Goal: Find contact information: Find contact information

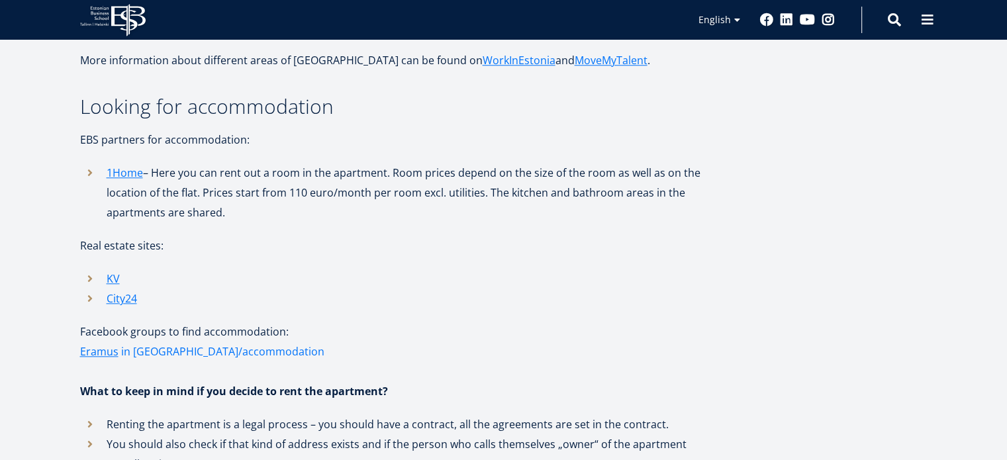
scroll to position [1298, 0]
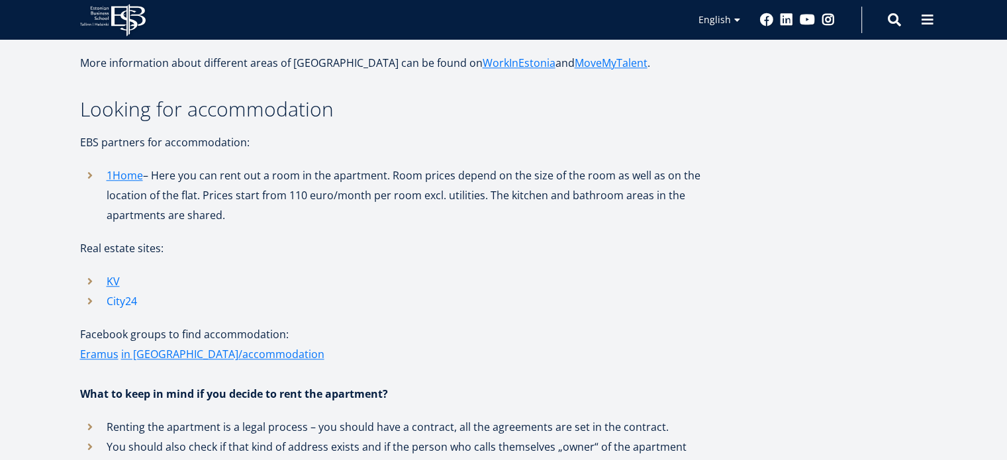
click at [117, 291] on link "City24" at bounding box center [122, 301] width 30 height 20
click at [114, 272] on link "KV" at bounding box center [113, 282] width 13 height 20
click at [117, 166] on link "1Home" at bounding box center [125, 176] width 36 height 20
click at [118, 272] on link "KV" at bounding box center [113, 282] width 13 height 20
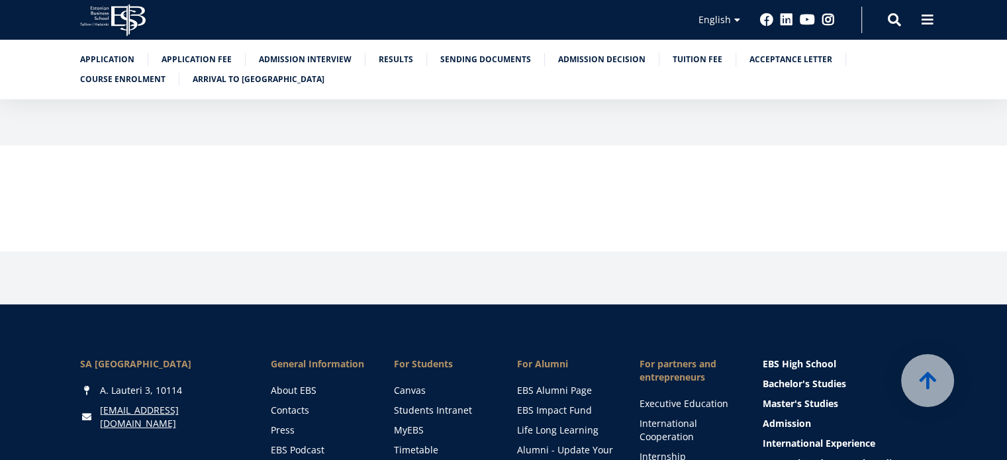
scroll to position [4415, 0]
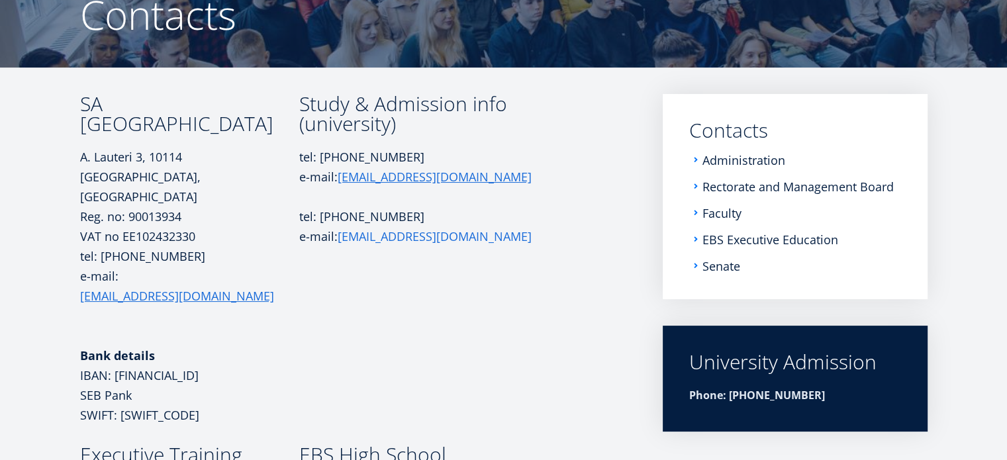
click at [371, 234] on link "[EMAIL_ADDRESS][DOMAIN_NAME]" at bounding box center [435, 236] width 194 height 20
drag, startPoint x: 449, startPoint y: 239, endPoint x: 343, endPoint y: 236, distance: 106.0
click at [343, 236] on p "e-mail: [EMAIL_ADDRESS][DOMAIN_NAME]" at bounding box center [425, 236] width 252 height 20
drag, startPoint x: 336, startPoint y: 236, endPoint x: 451, endPoint y: 234, distance: 114.6
click at [451, 234] on p "e-mail: [EMAIL_ADDRESS][DOMAIN_NAME]" at bounding box center [425, 236] width 252 height 20
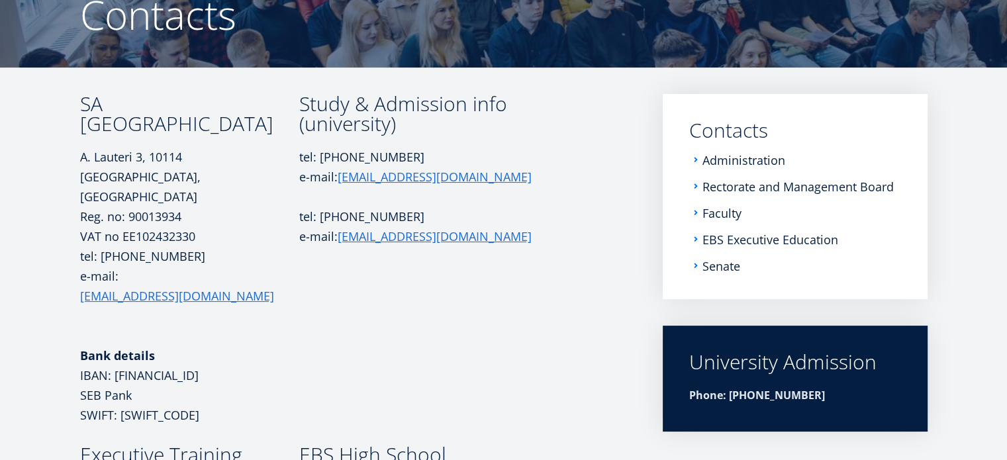
click at [461, 259] on td "Study & Admission info (university) tel: [PHONE_NUMBER] e-mail: [EMAIL_ADDRESS]…" at bounding box center [425, 269] width 252 height 351
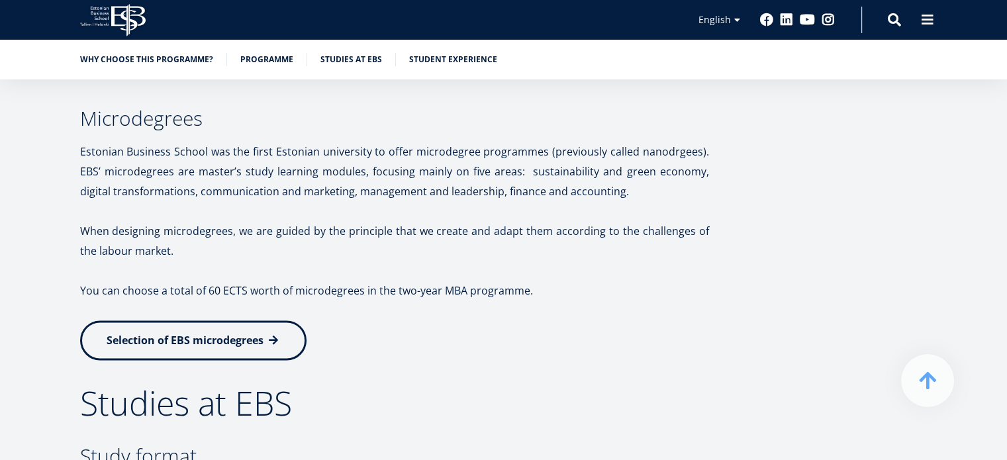
scroll to position [1987, 0]
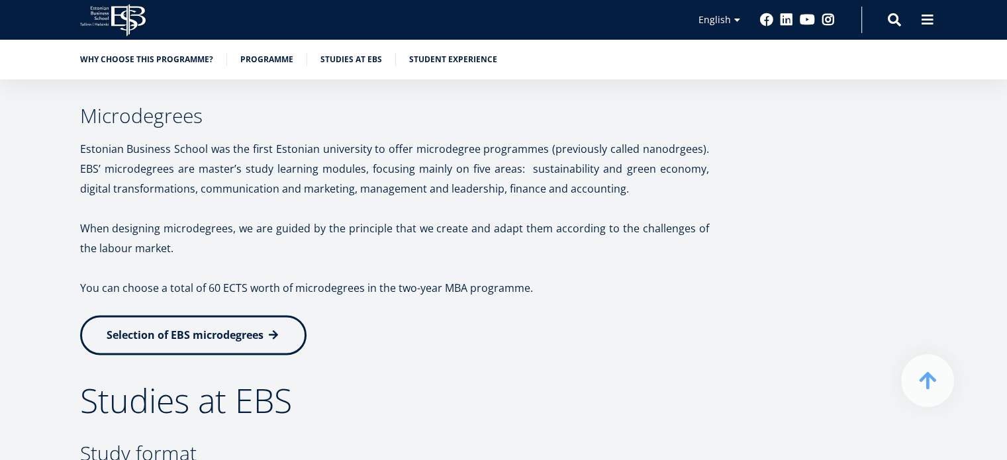
click at [239, 338] on span "Selection of EBS microdegrees" at bounding box center [185, 335] width 157 height 15
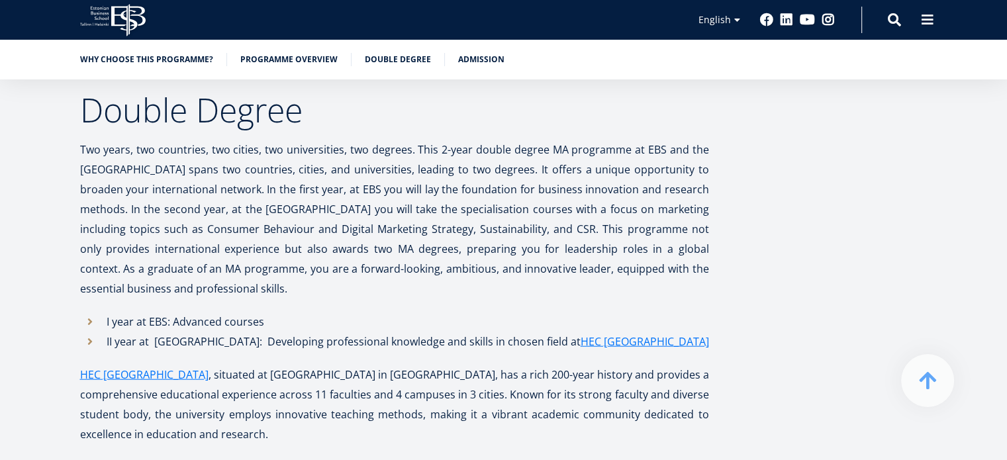
scroll to position [3107, 0]
